Goal: Find contact information: Find contact information

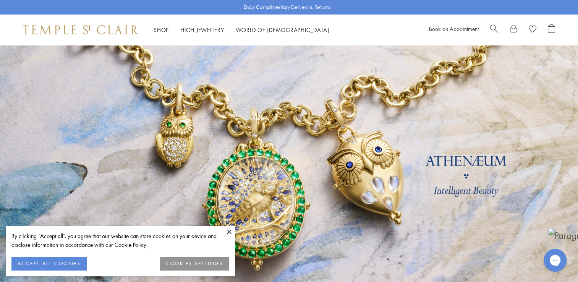
scroll to position [893, 0]
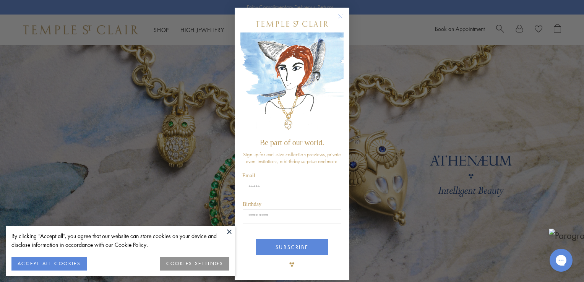
click at [338, 17] on icon "Close dialog" at bounding box center [340, 17] width 4 height 4
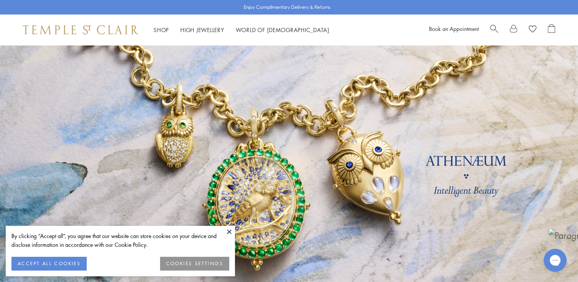
click at [52, 265] on button "ACCEPT ALL COOKIES" at bounding box center [48, 264] width 75 height 14
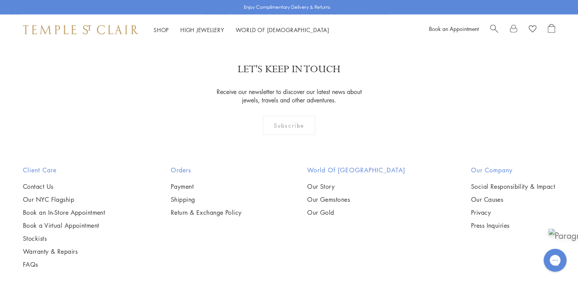
scroll to position [2232, 0]
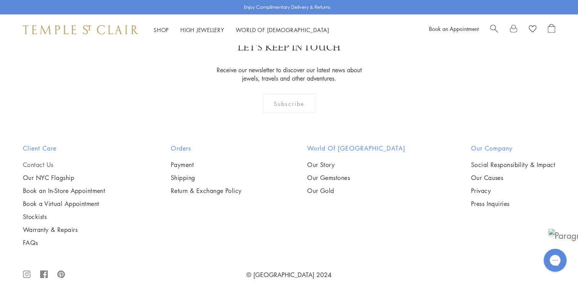
click at [40, 160] on link "Contact Us" at bounding box center [64, 164] width 82 height 8
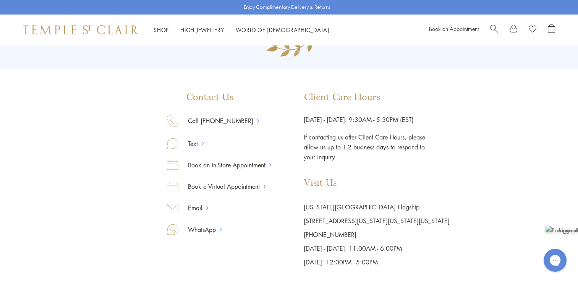
scroll to position [76, 0]
click at [202, 207] on link "Email" at bounding box center [192, 207] width 28 height 10
